Goal: Transaction & Acquisition: Purchase product/service

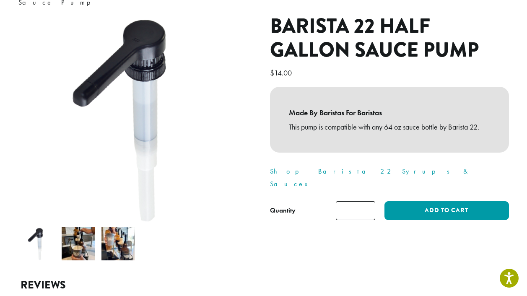
scroll to position [87, 0]
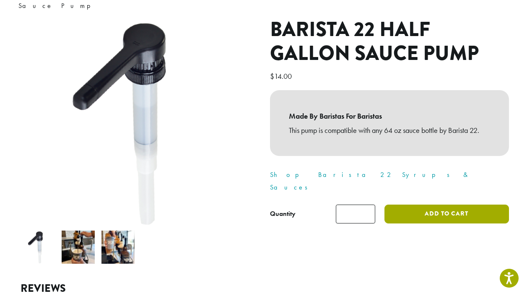
click at [426, 205] on button "Add to cart" at bounding box center [447, 214] width 124 height 19
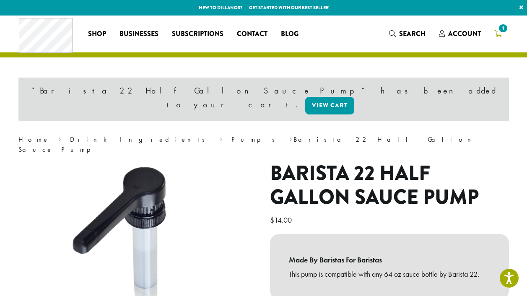
click at [501, 31] on span "1" at bounding box center [503, 28] width 11 height 11
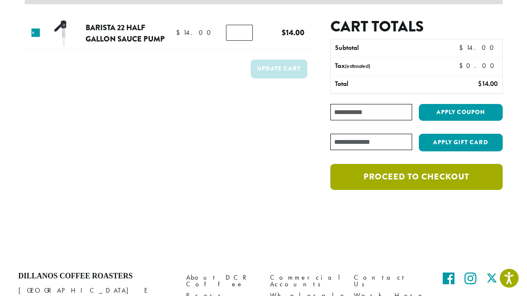
click at [403, 180] on link "Proceed to checkout" at bounding box center [417, 177] width 172 height 26
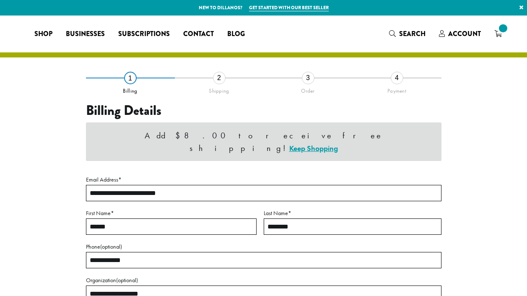
select select "**"
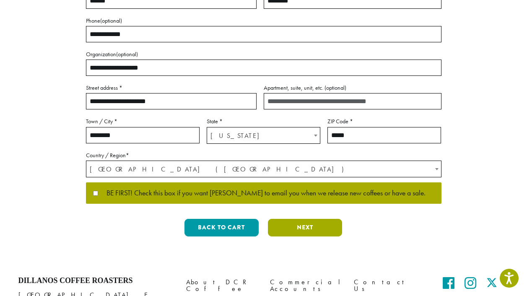
click at [309, 219] on button "Next" at bounding box center [305, 228] width 74 height 18
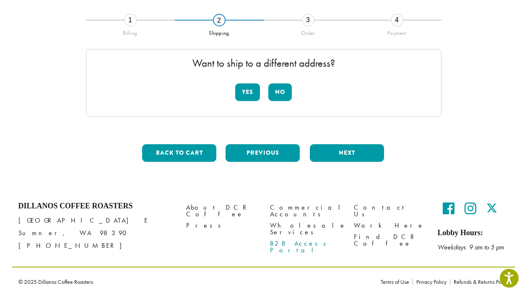
scroll to position [57, 0]
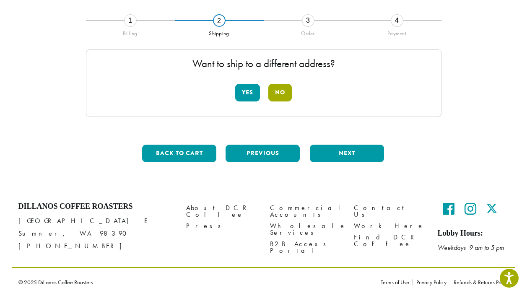
click at [280, 92] on button "No" at bounding box center [280, 93] width 23 height 18
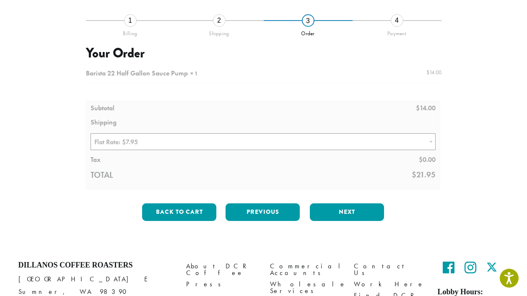
click at [194, 141] on div at bounding box center [264, 127] width 356 height 125
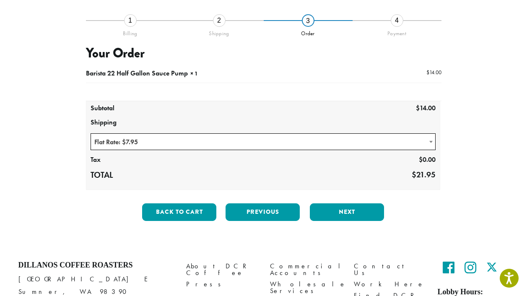
click at [194, 141] on span "Flat Rate: $7.95" at bounding box center [263, 142] width 345 height 16
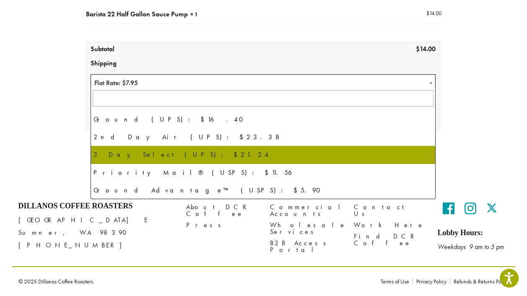
scroll to position [116, 0]
